Goal: Task Accomplishment & Management: Use online tool/utility

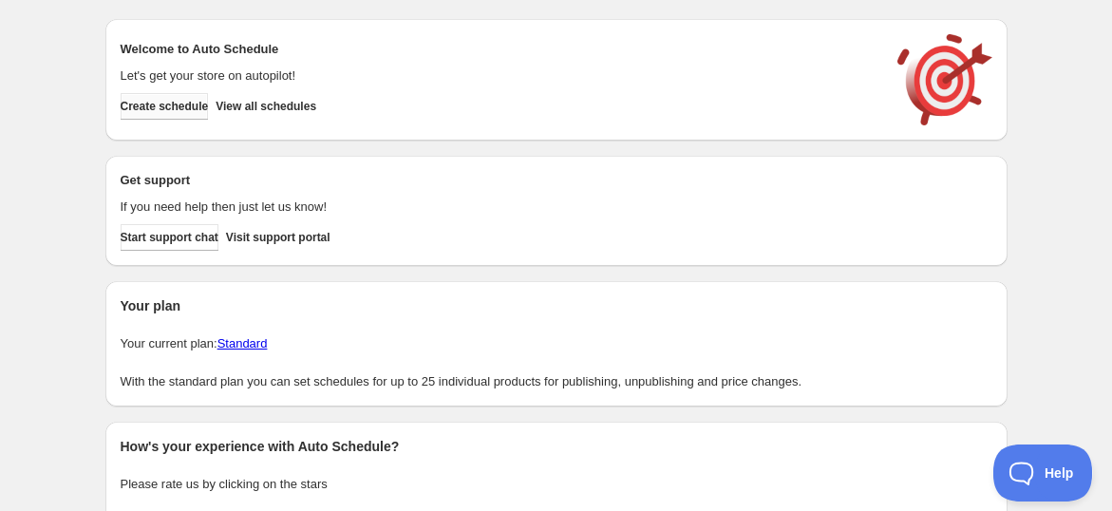
click at [209, 104] on span "Create schedule" at bounding box center [165, 106] width 88 height 15
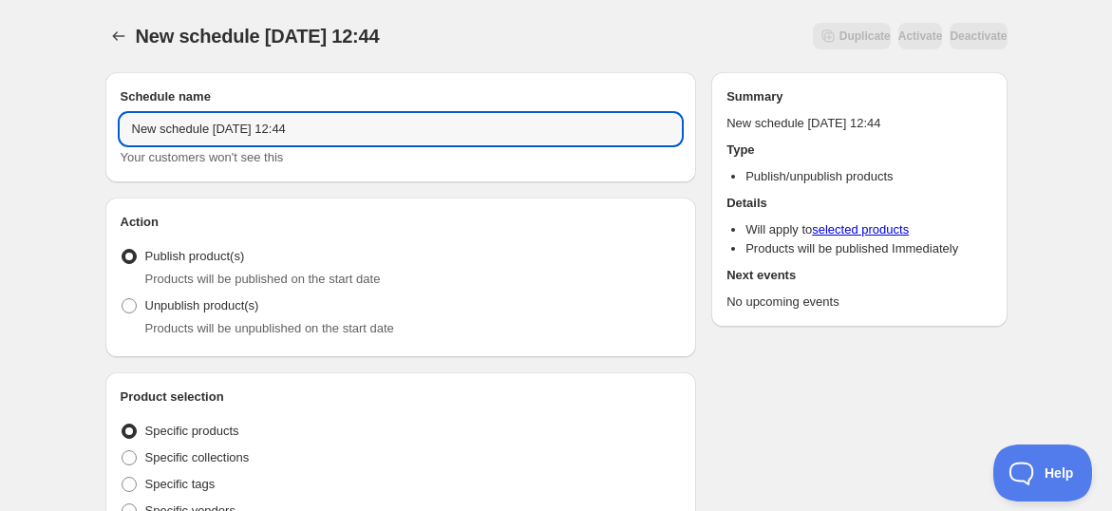
drag, startPoint x: 337, startPoint y: 125, endPoint x: 38, endPoint y: 177, distance: 303.5
paste input "PROMOSI OGOS 2025 (16 - 31 OGOS)"
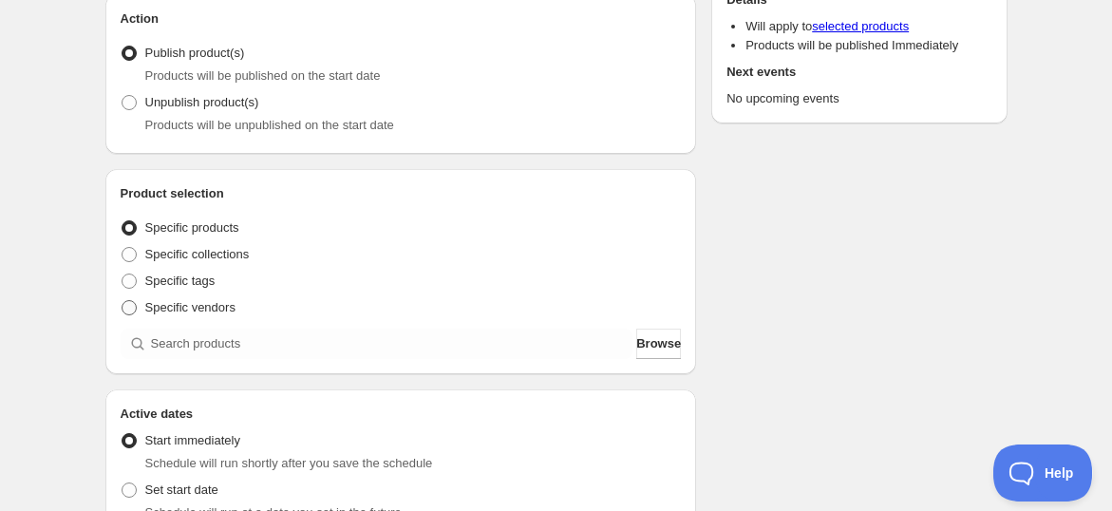
scroll to position [211, 0]
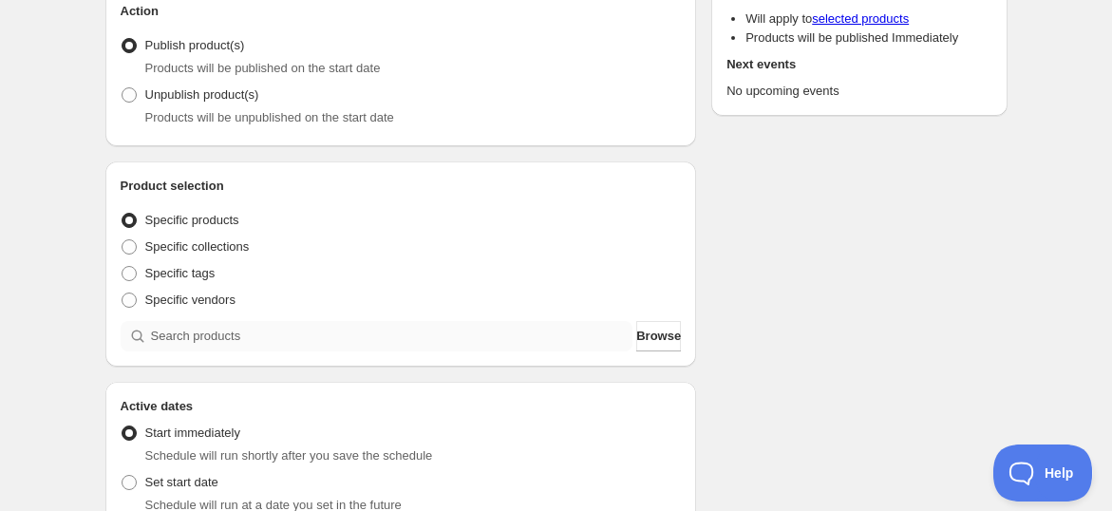
type input "PROMOSI OGOS 2025 (16 - 31 OGOS)"
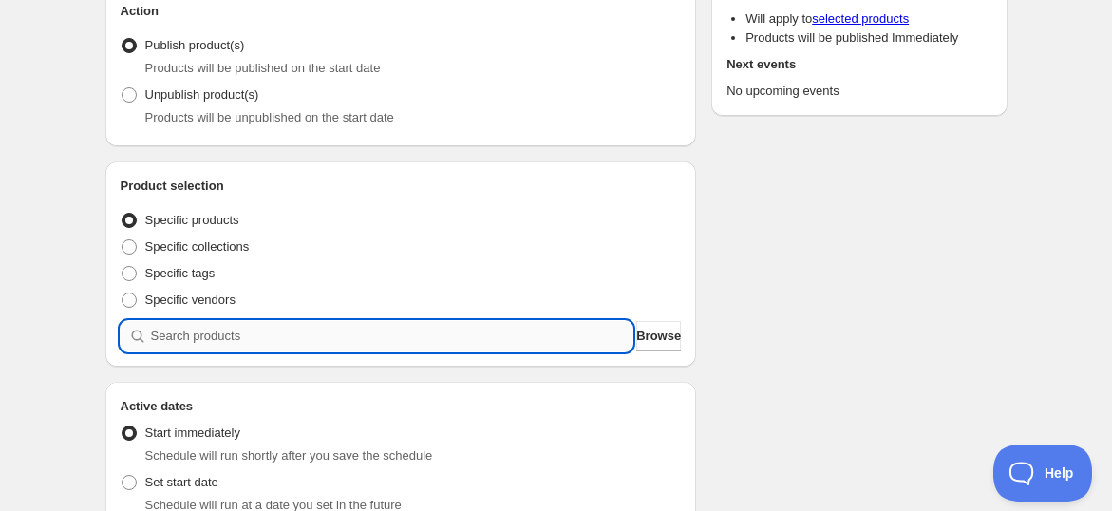
click at [171, 333] on input "search" at bounding box center [392, 336] width 482 height 30
paste input "Promo OGOS25 Family Shield Set"
type input "Promo OGOS25 Family Shield Set"
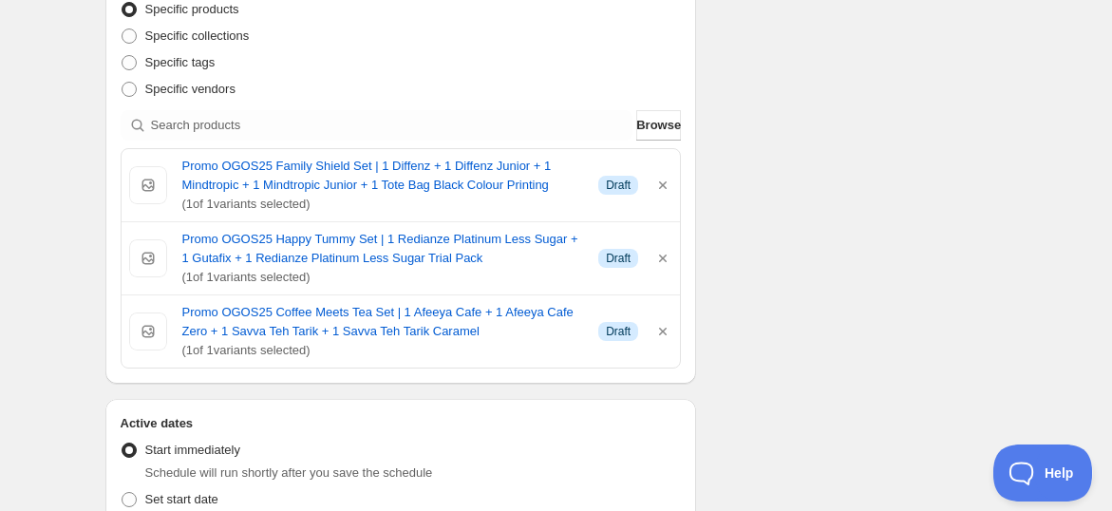
scroll to position [527, 0]
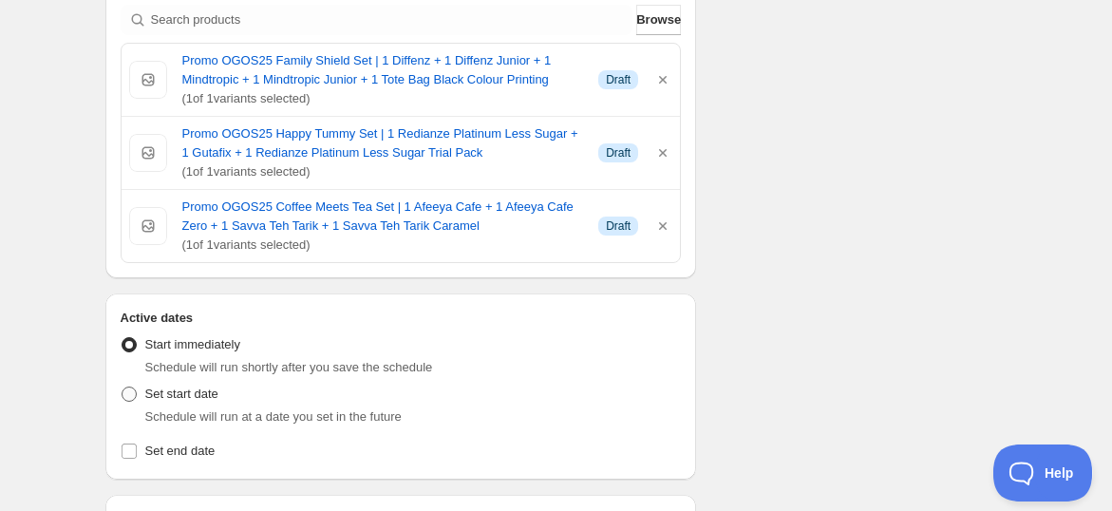
click at [162, 399] on span "Set start date" at bounding box center [181, 394] width 73 height 14
click at [123, 387] on input "Set start date" at bounding box center [122, 387] width 1 height 1
radio input "true"
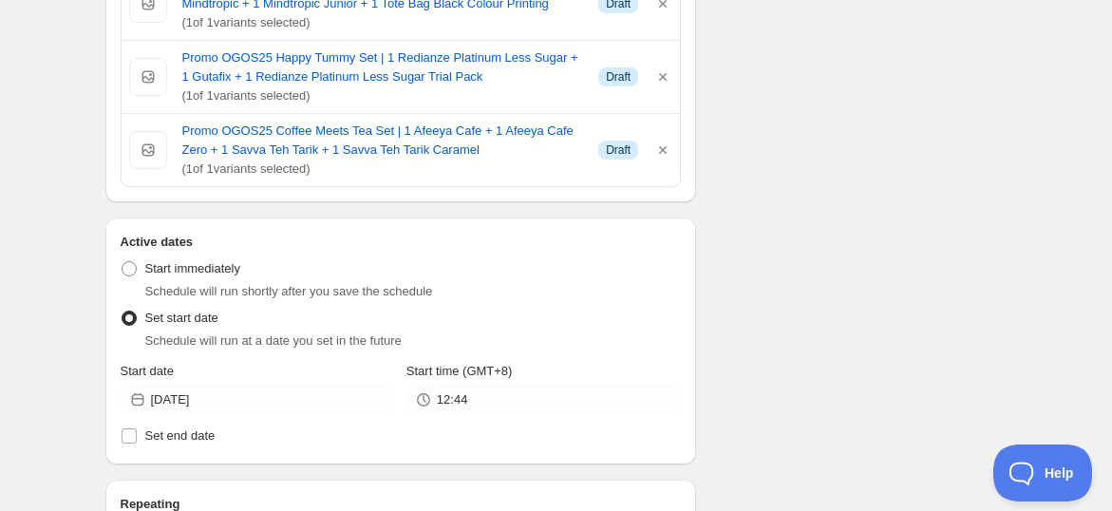
scroll to position [632, 0]
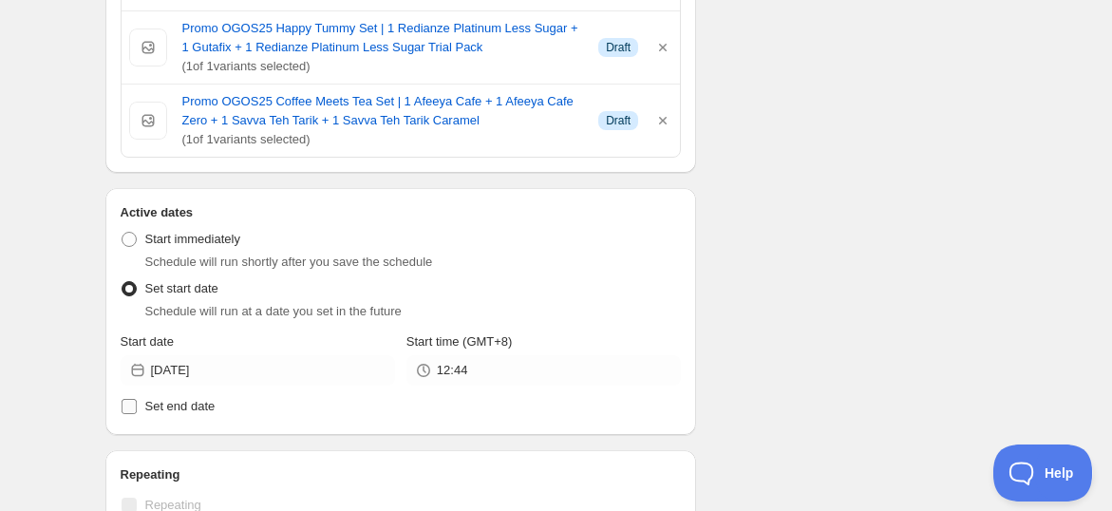
click at [131, 402] on input "Set end date" at bounding box center [129, 406] width 15 height 15
checkbox input "true"
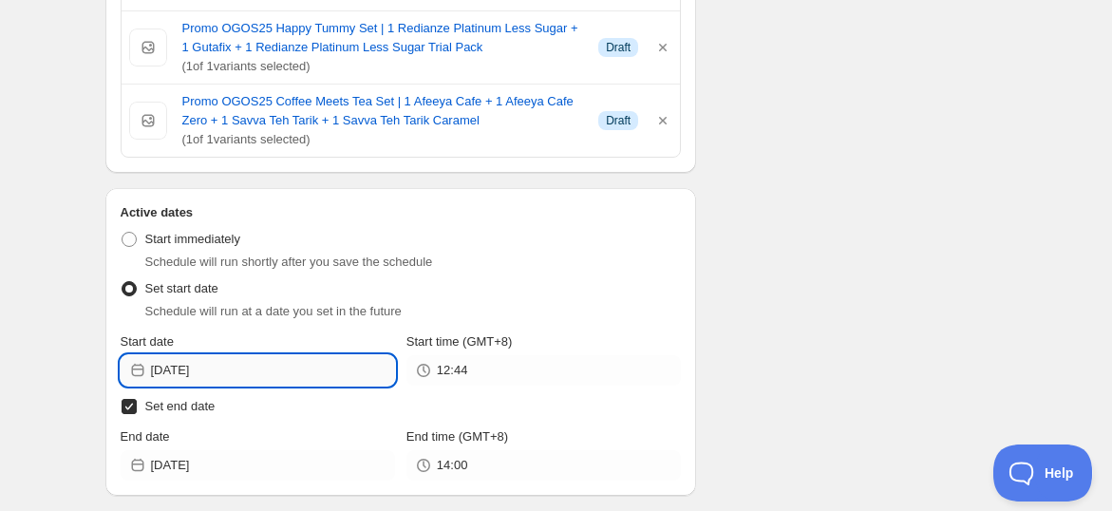
click at [236, 370] on input "[DATE]" at bounding box center [273, 370] width 244 height 30
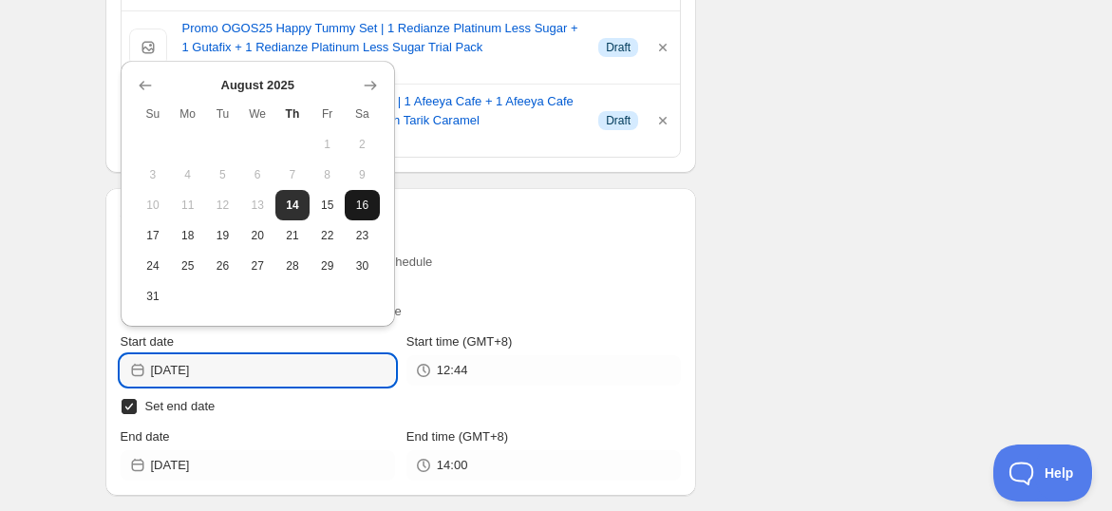
click at [370, 202] on span "16" at bounding box center [362, 205] width 20 height 15
type input "[DATE]"
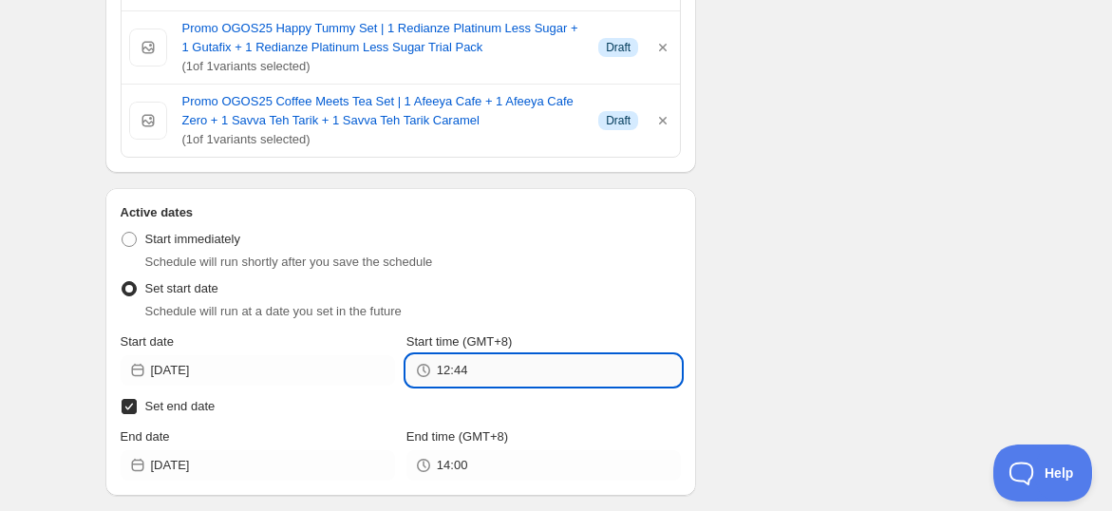
click at [458, 370] on input "12:44" at bounding box center [559, 370] width 244 height 30
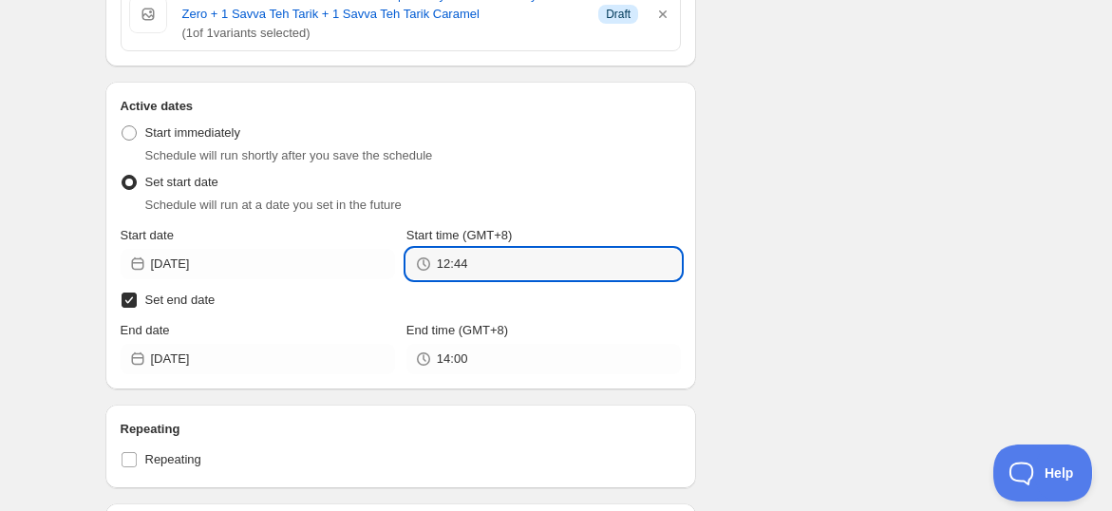
scroll to position [738, 0]
click at [468, 264] on input "12:44" at bounding box center [559, 265] width 244 height 30
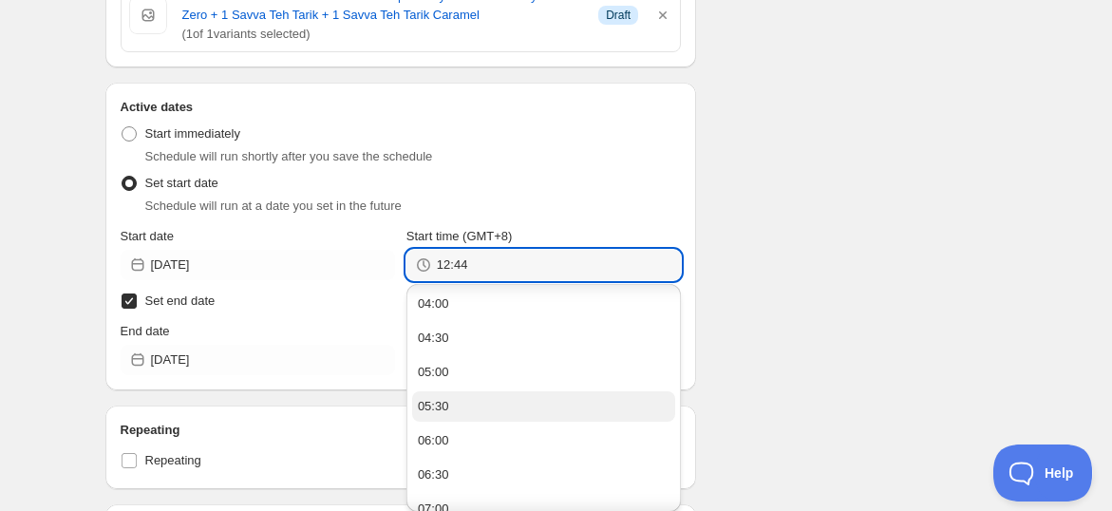
scroll to position [316, 0]
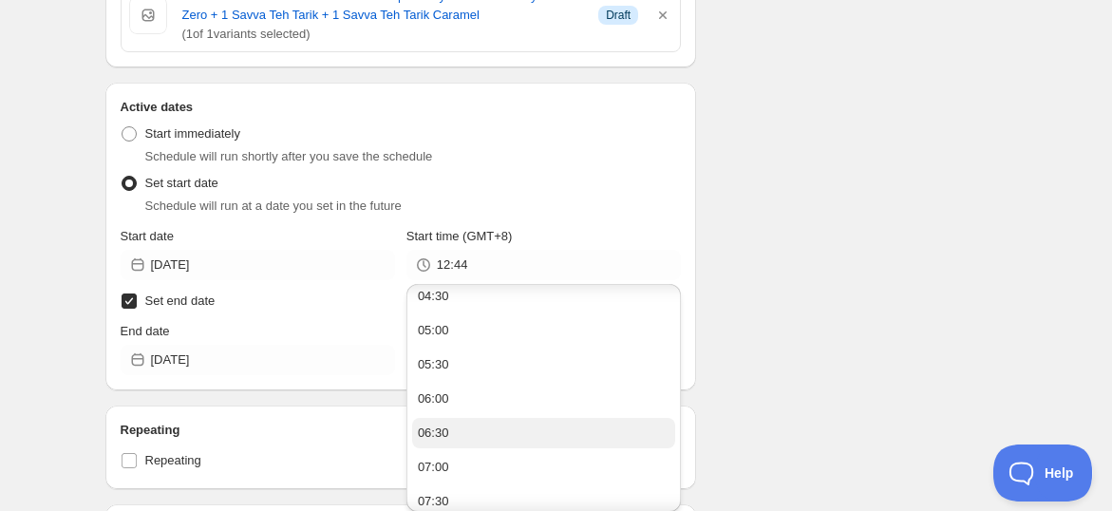
click at [458, 437] on button "06:30" at bounding box center [543, 433] width 263 height 30
type input "06:30"
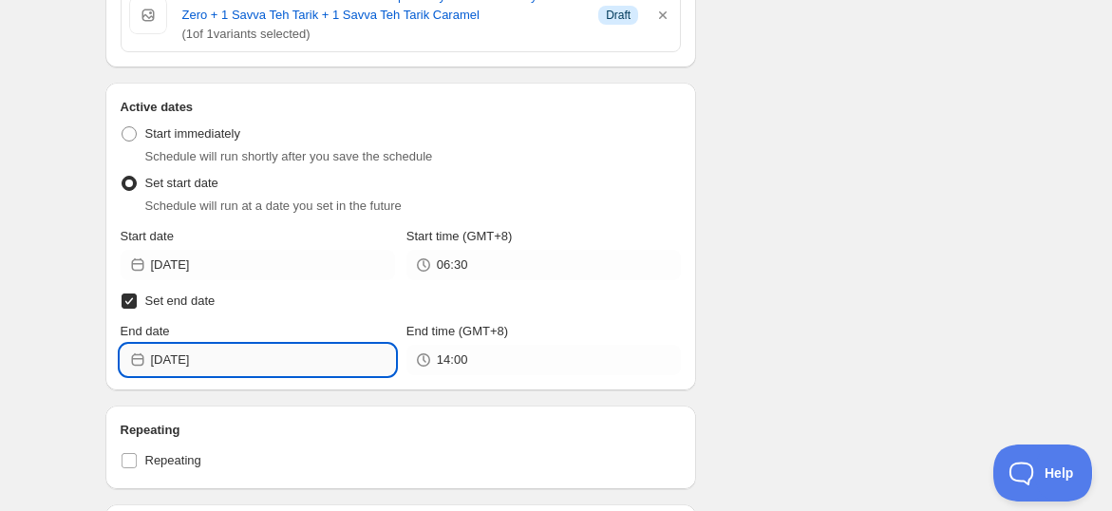
click at [311, 369] on input "[DATE]" at bounding box center [273, 360] width 244 height 30
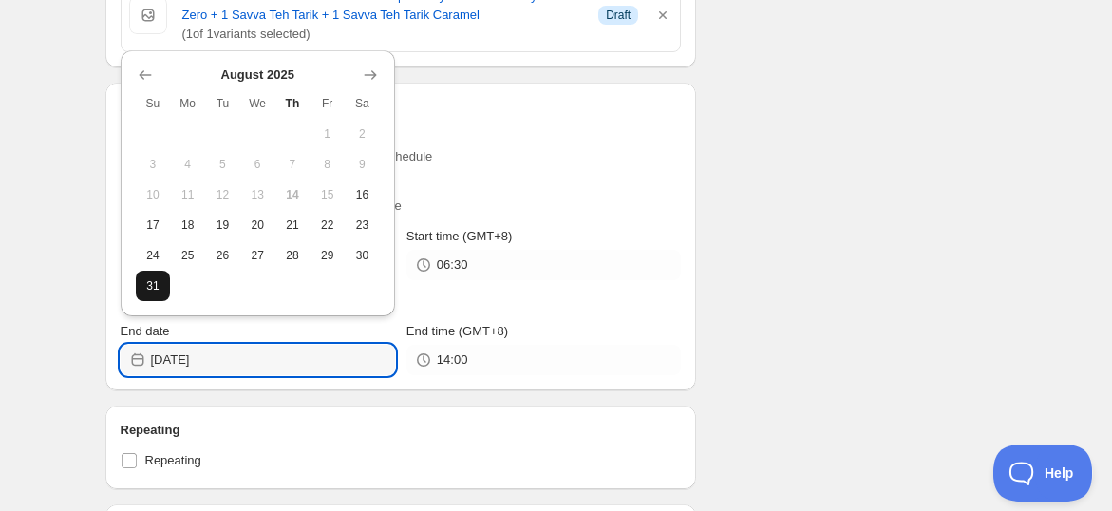
click at [146, 279] on span "31" at bounding box center [153, 285] width 20 height 15
type input "[DATE]"
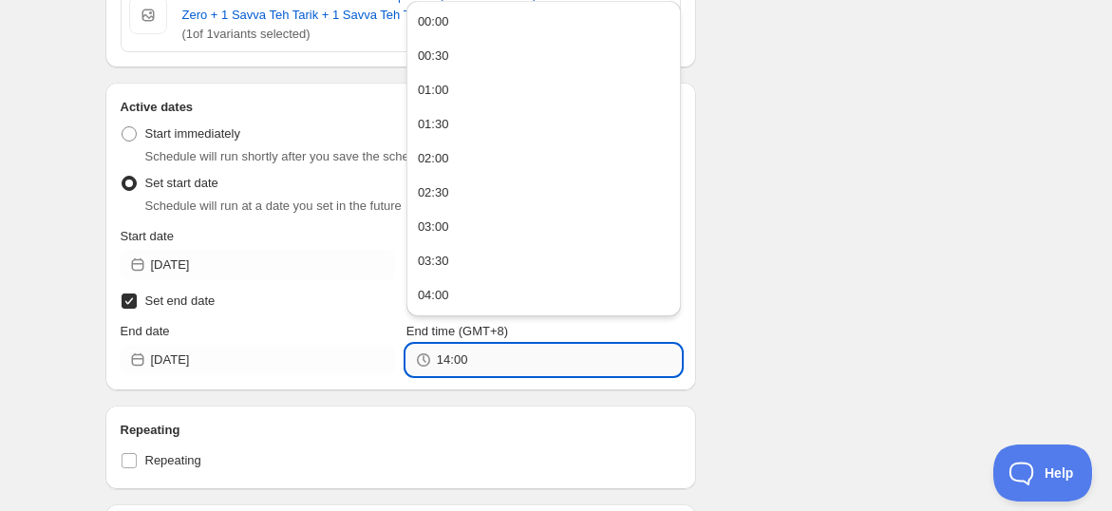
click at [474, 365] on input "14:00" at bounding box center [559, 360] width 244 height 30
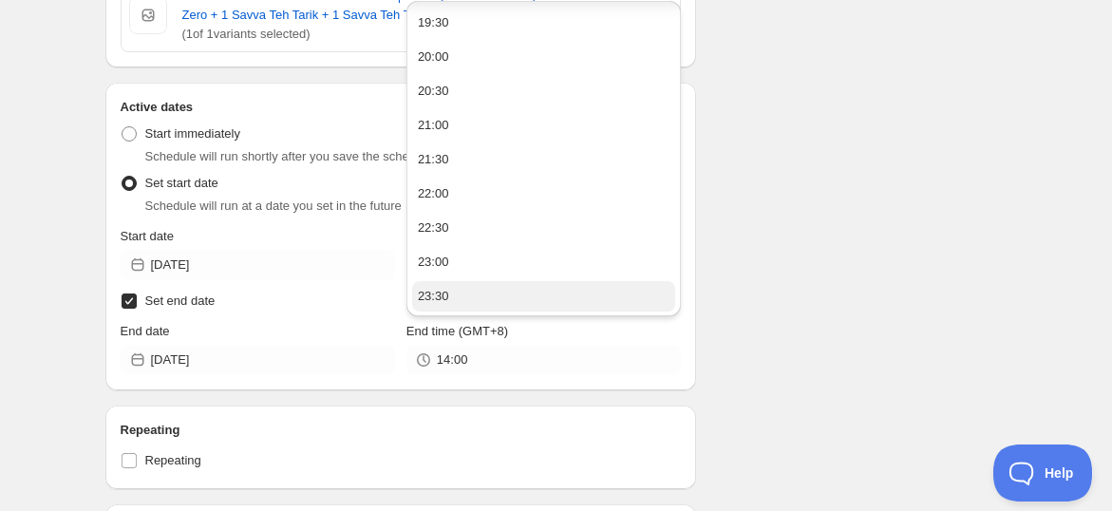
click at [482, 286] on button "23:30" at bounding box center [543, 296] width 263 height 30
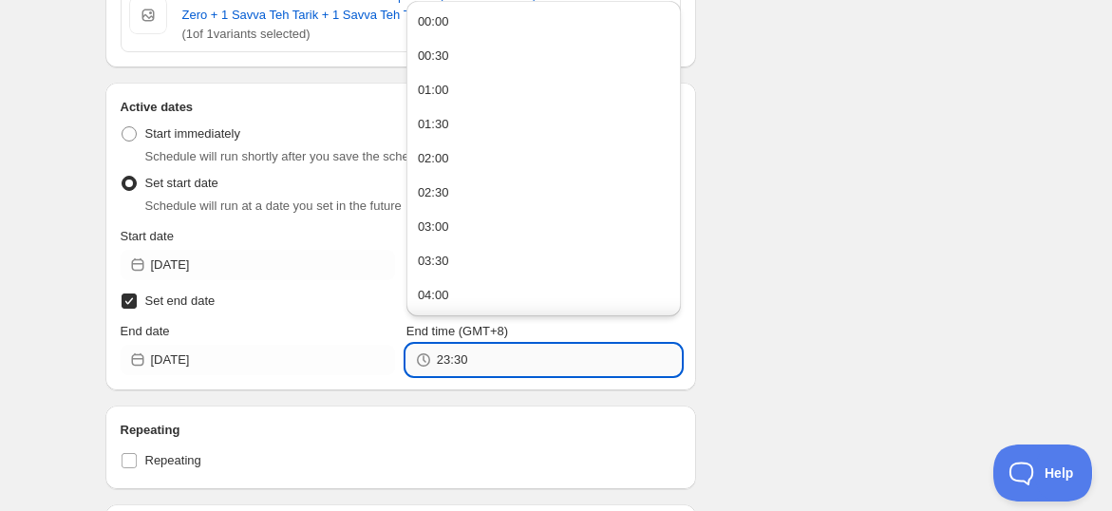
click at [467, 364] on input "23:30" at bounding box center [559, 360] width 244 height 30
drag, startPoint x: 467, startPoint y: 363, endPoint x: 453, endPoint y: 356, distance: 15.7
click at [453, 356] on input "23:30" at bounding box center [559, 360] width 244 height 30
type input "23:59"
click at [827, 340] on div "Schedule name PROMOSI OGOS 2025 (16 - 31 OGOS) Your customers won't see this Ac…" at bounding box center [548, 215] width 917 height 1793
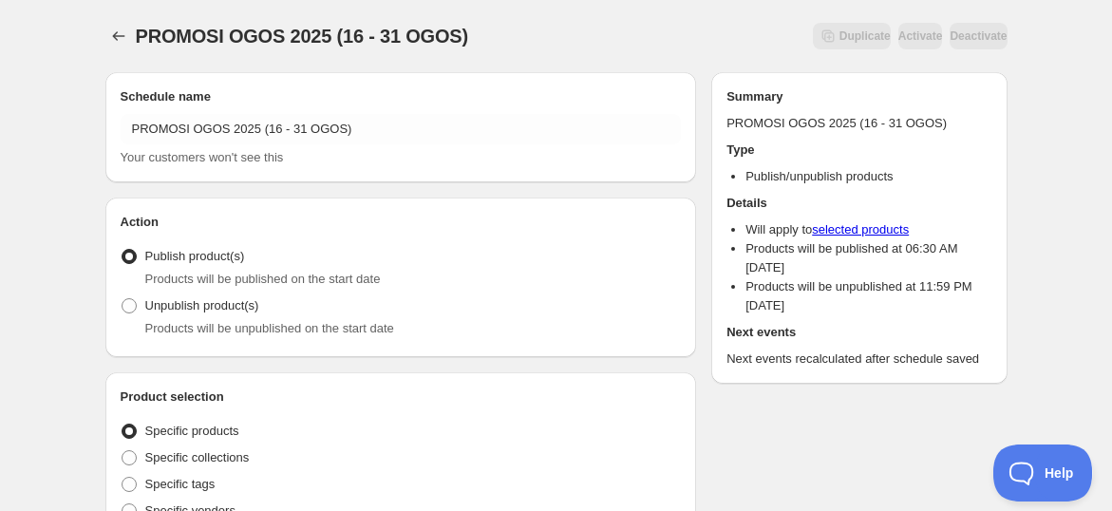
scroll to position [0, 0]
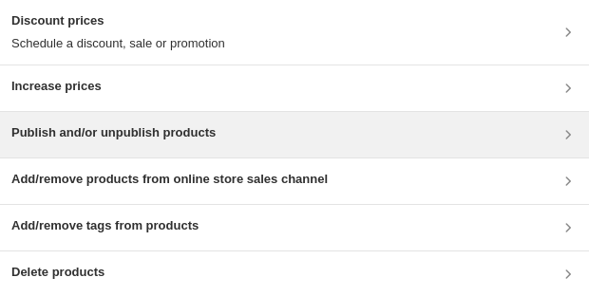
click at [134, 134] on h3 "Publish and/or unpublish products" at bounding box center [113, 132] width 204 height 19
